Goal: Transaction & Acquisition: Subscribe to service/newsletter

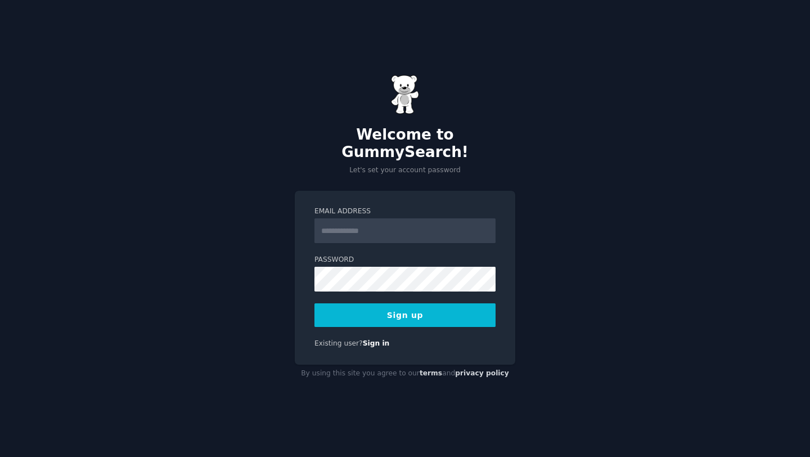
click at [344, 225] on input "Email Address" at bounding box center [404, 230] width 181 height 25
type input "**********"
click at [401, 310] on button "Sign up" at bounding box center [404, 315] width 181 height 24
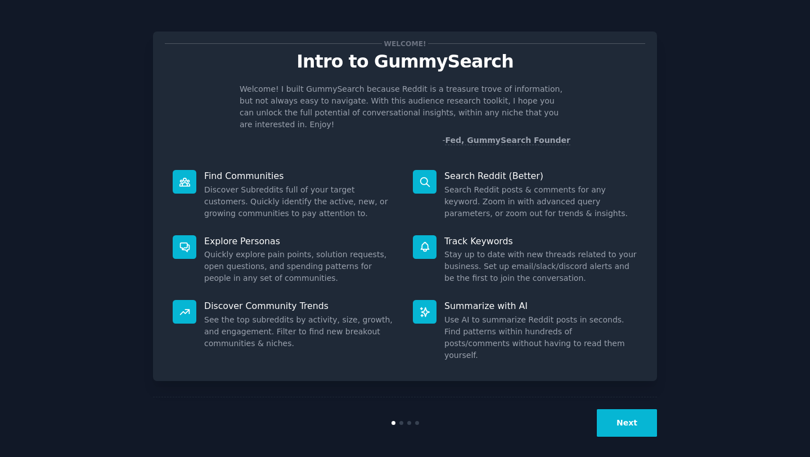
click at [636, 412] on button "Next" at bounding box center [627, 423] width 60 height 28
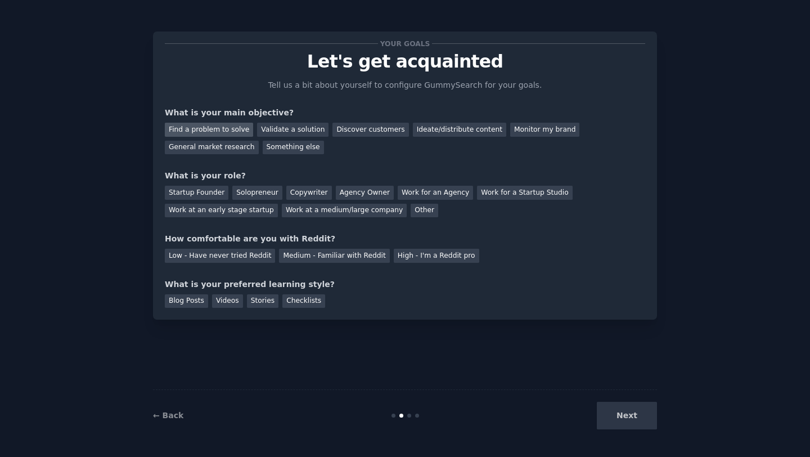
click at [218, 129] on div "Find a problem to solve" at bounding box center [209, 130] width 88 height 14
click at [214, 191] on div "Startup Founder" at bounding box center [197, 193] width 64 height 14
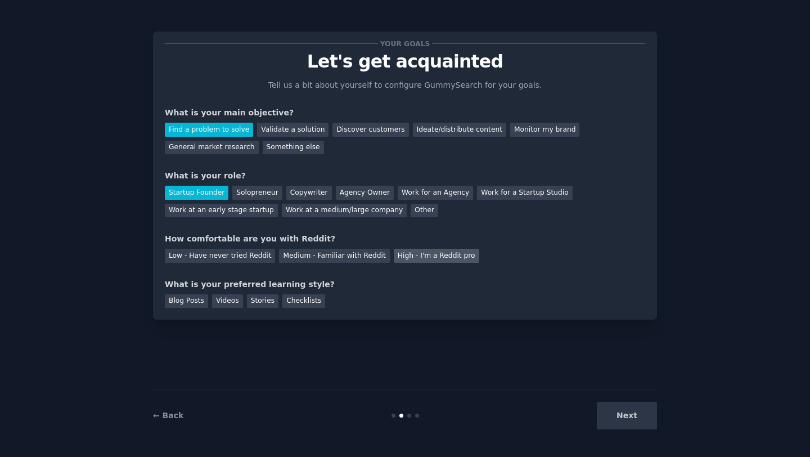
click at [413, 253] on div "High - I'm a Reddit pro" at bounding box center [436, 256] width 85 height 14
click at [306, 258] on div "Medium - Familiar with Reddit" at bounding box center [334, 256] width 110 height 14
click at [187, 301] on div "Blog Posts" at bounding box center [186, 301] width 43 height 14
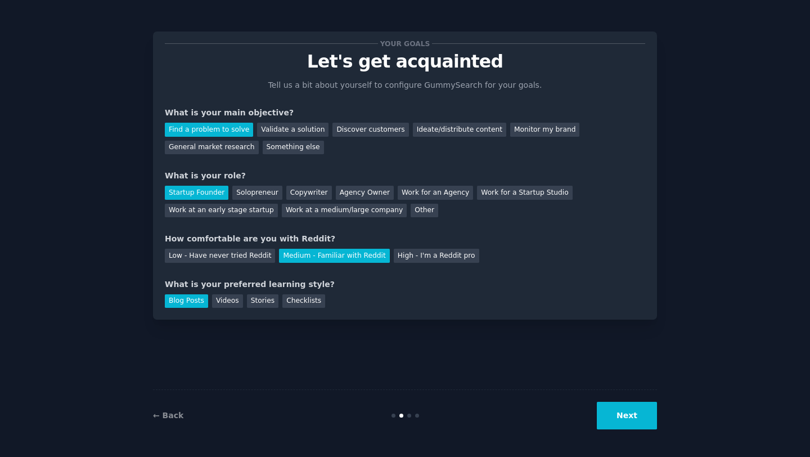
click at [612, 404] on button "Next" at bounding box center [627, 416] width 60 height 28
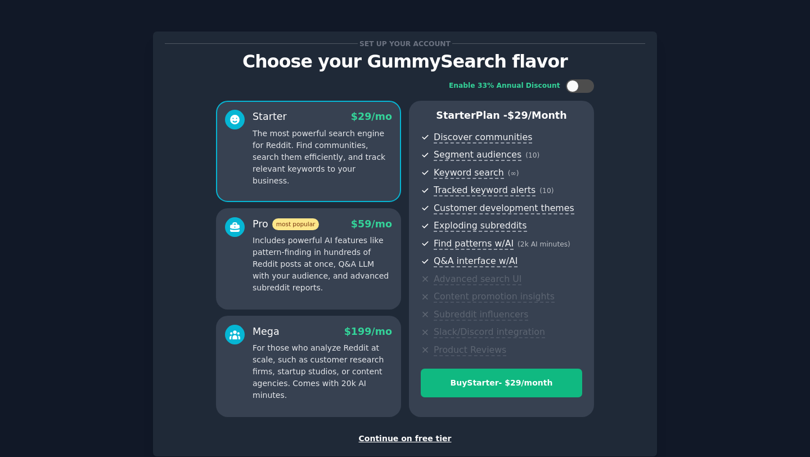
click at [102, 121] on div "Set up your account Choose your GummySearch flavor Enable 33% Annual Discount S…" at bounding box center [405, 262] width 778 height 492
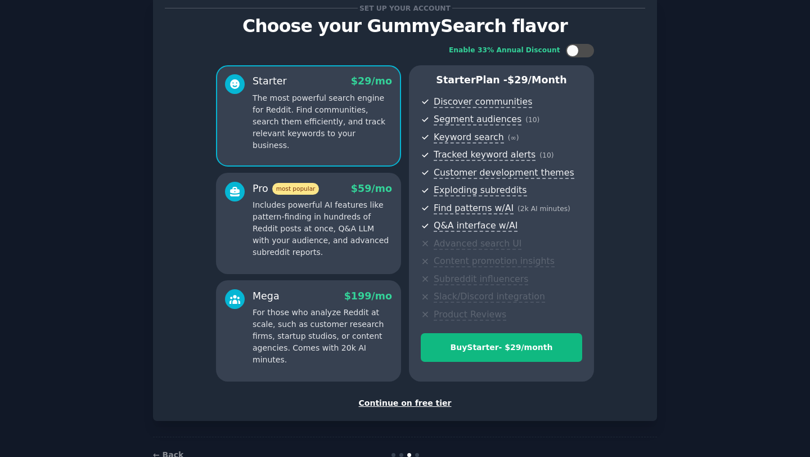
scroll to position [67, 0]
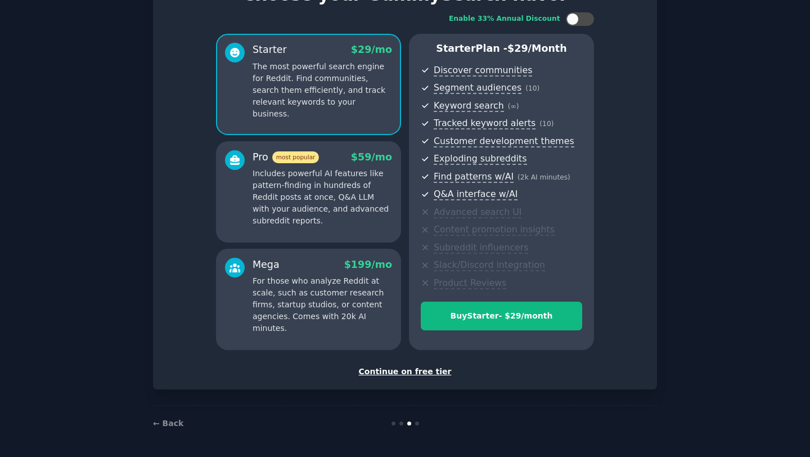
click at [424, 372] on div "Continue on free tier" at bounding box center [405, 372] width 480 height 12
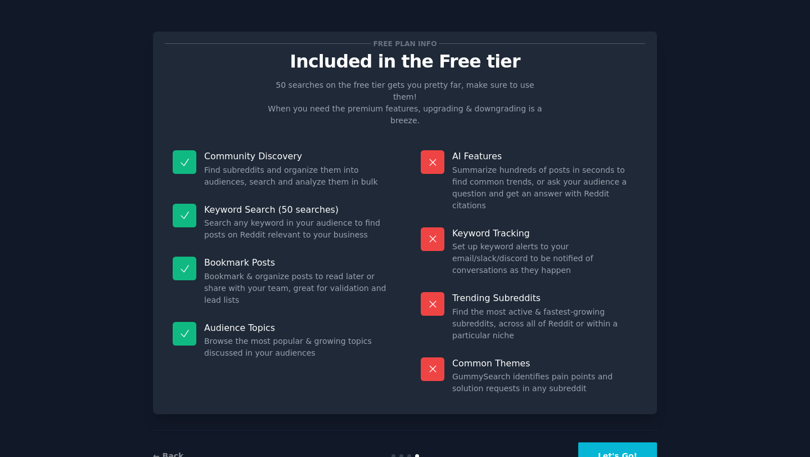
click at [636, 442] on button "Let's Go!" at bounding box center [617, 456] width 79 height 28
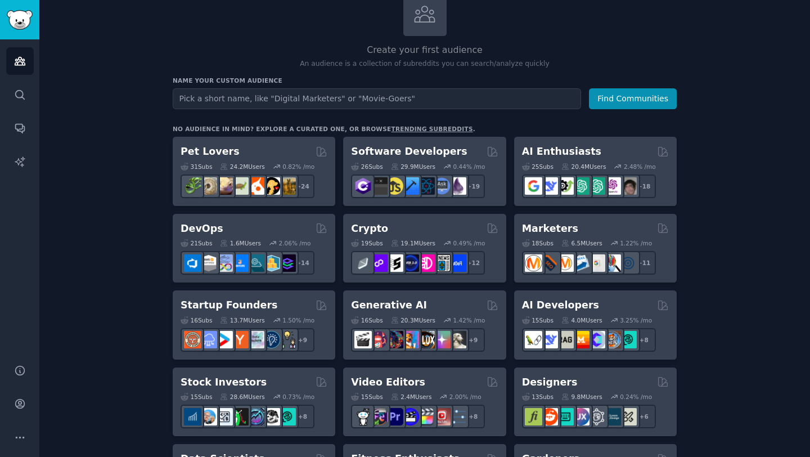
scroll to position [87, 0]
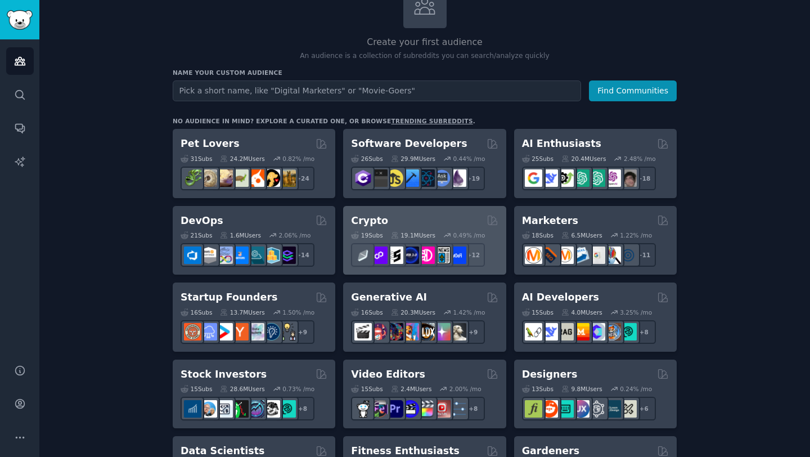
click at [363, 220] on h2 "Crypto" at bounding box center [369, 221] width 37 height 14
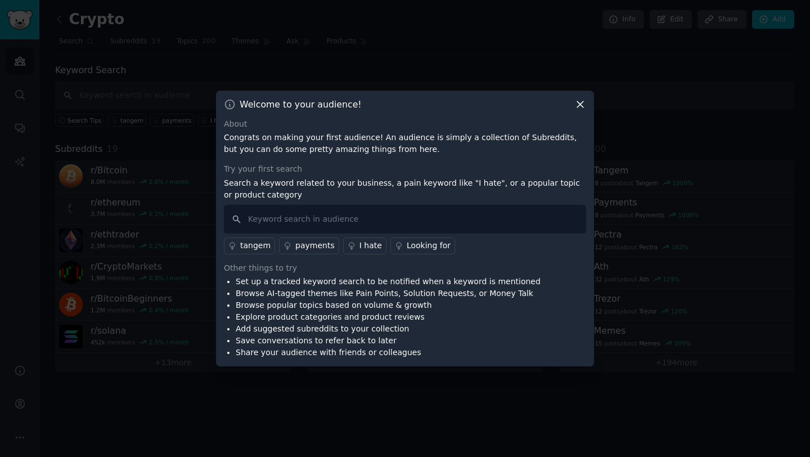
click at [581, 104] on icon at bounding box center [580, 104] width 12 height 12
